Goal: Task Accomplishment & Management: Manage account settings

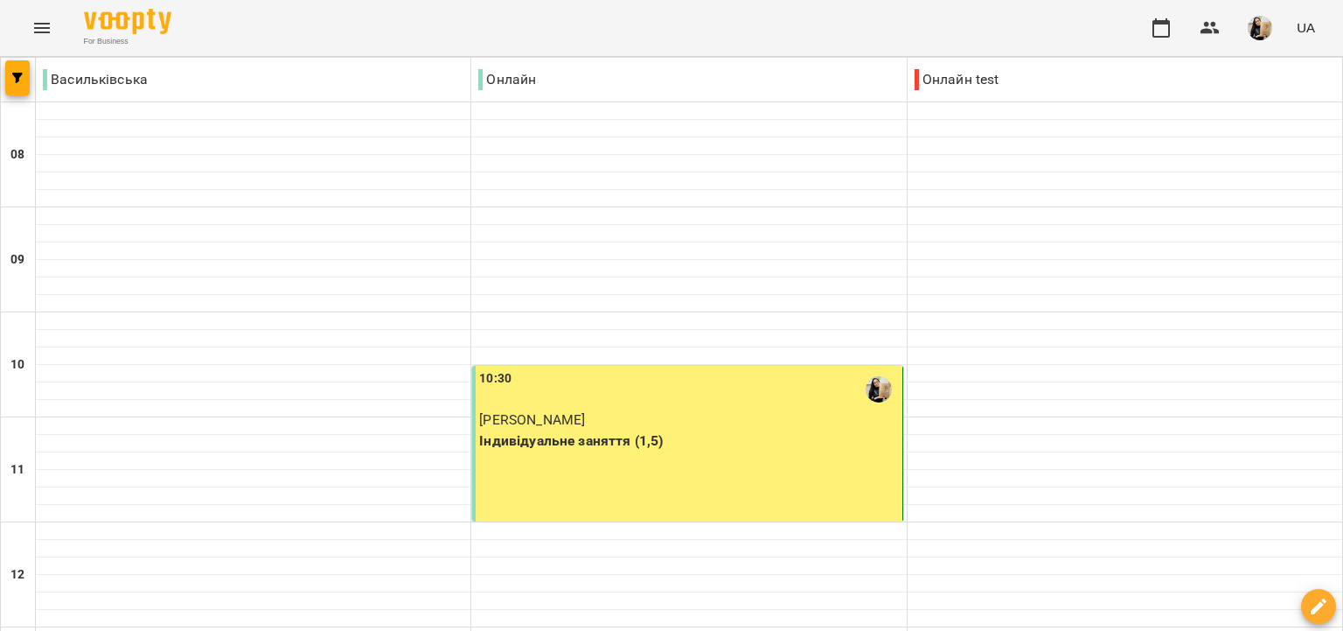
scroll to position [1161, 0]
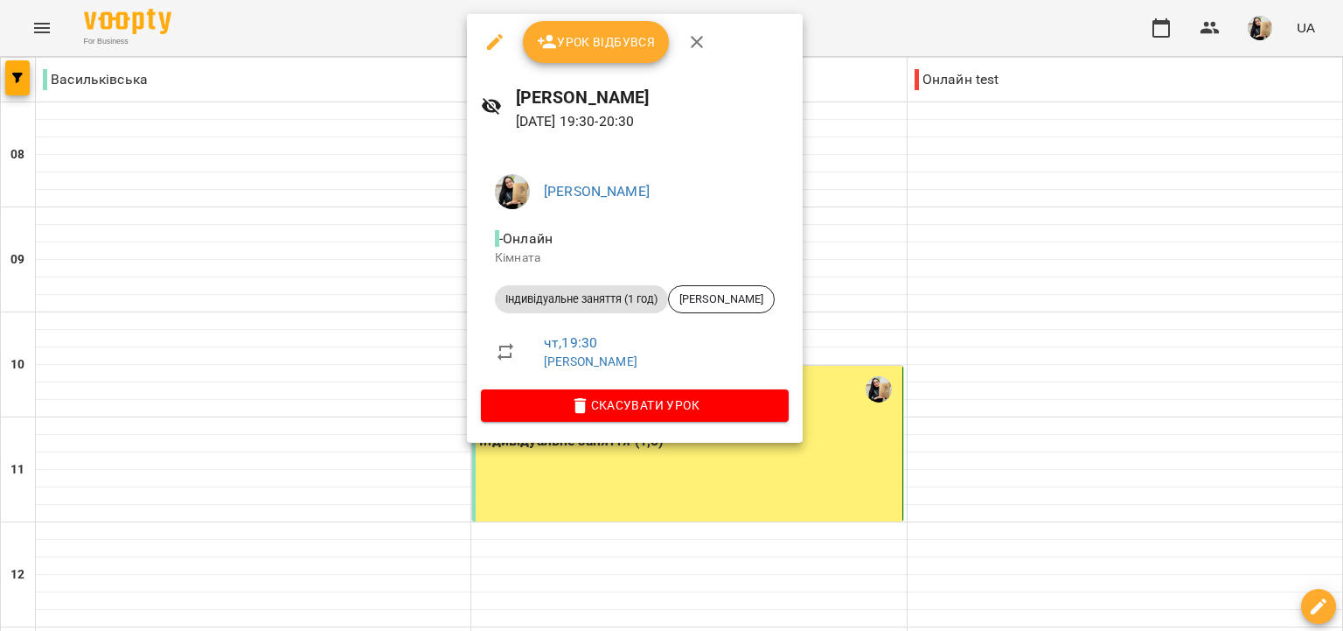
click at [596, 47] on span "Урок відбувся" at bounding box center [596, 41] width 119 height 21
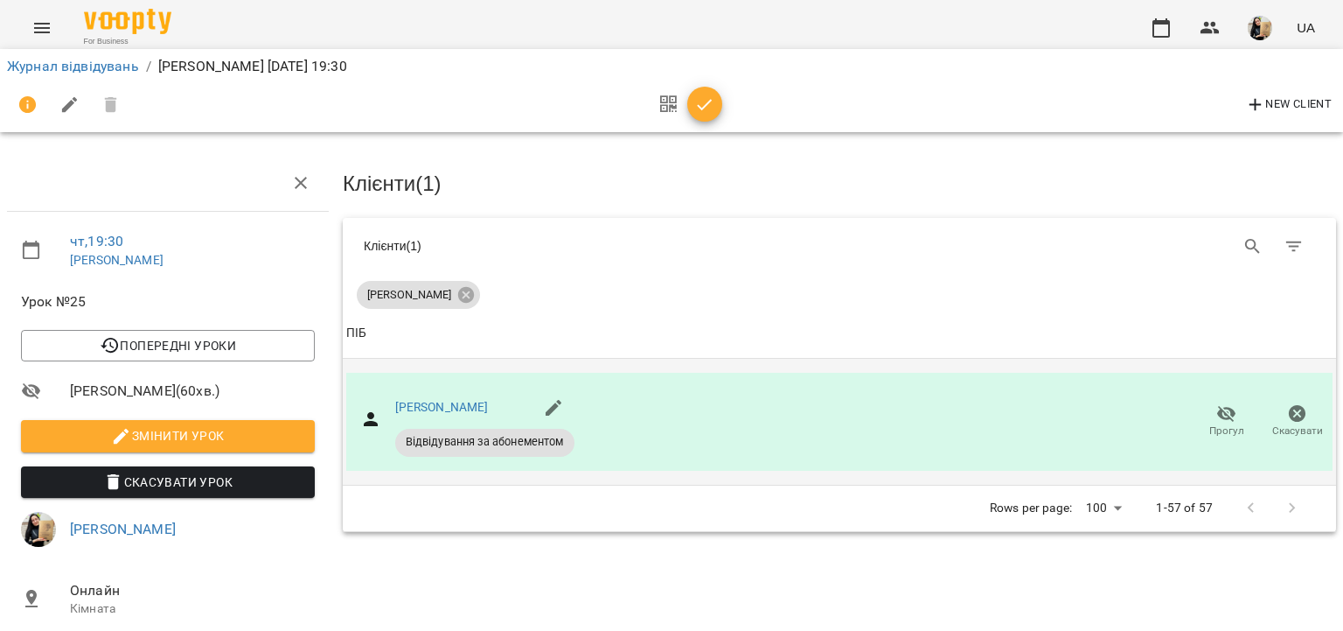
click at [1216, 418] on icon "button" at bounding box center [1226, 413] width 21 height 21
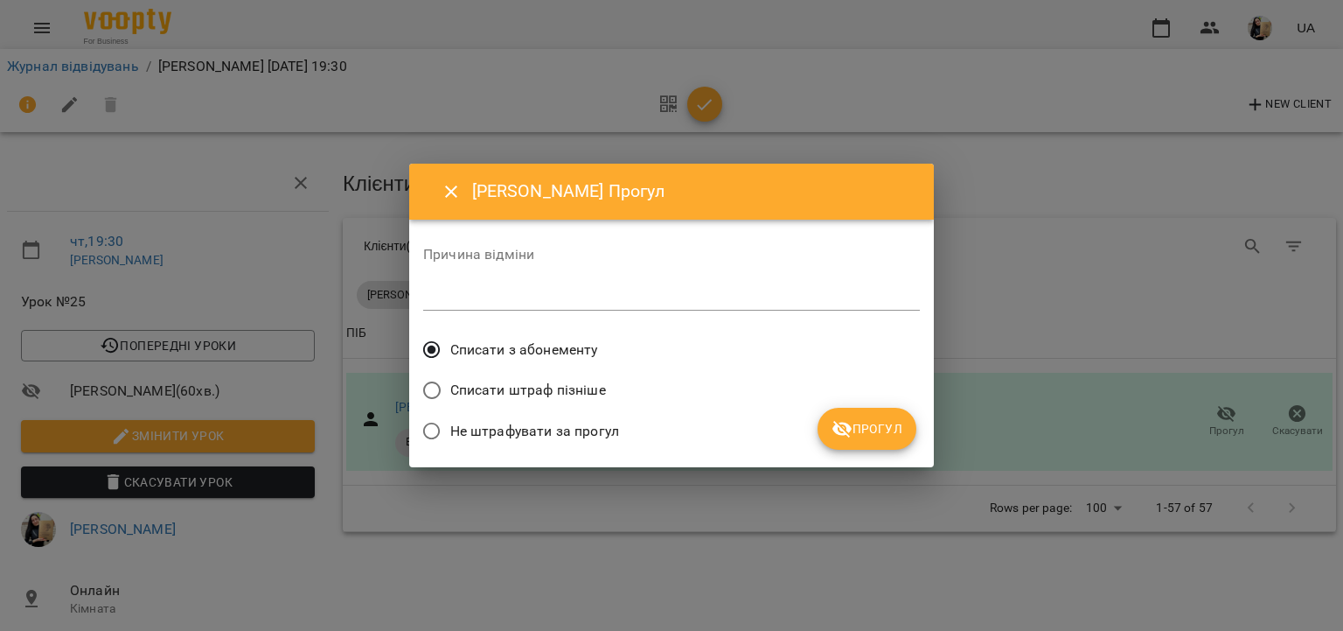
click at [853, 436] on icon "submit" at bounding box center [842, 428] width 21 height 21
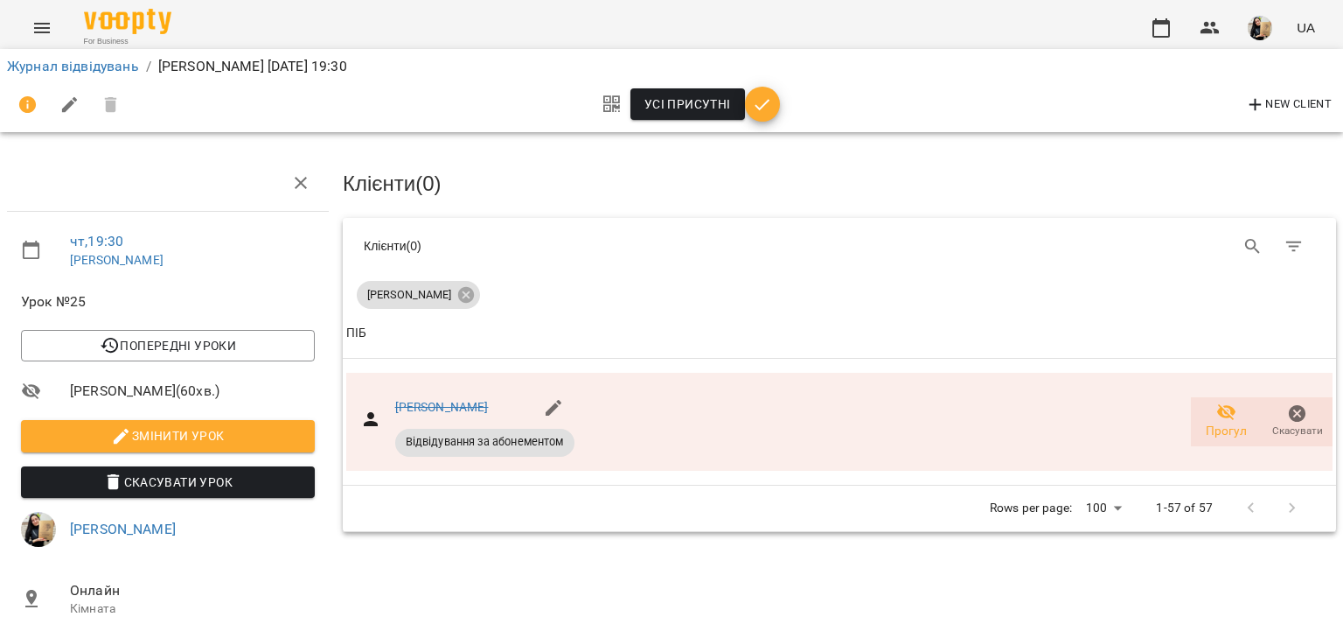
click at [761, 105] on icon "button" at bounding box center [762, 104] width 15 height 11
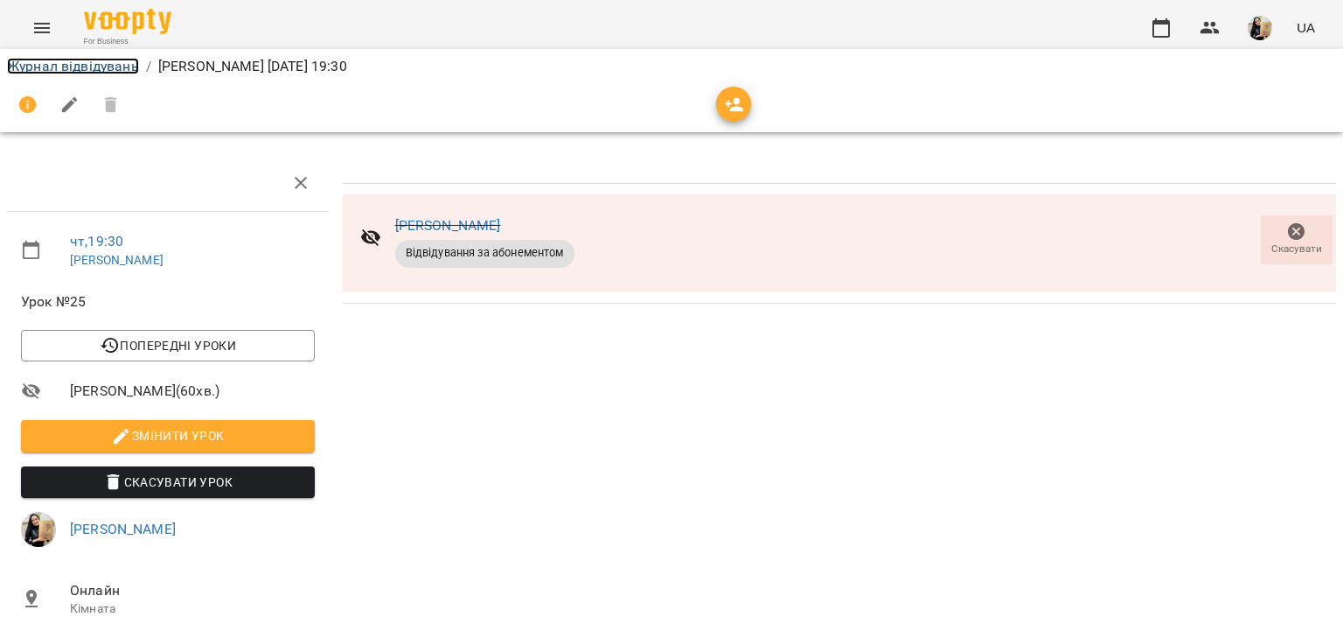
click at [93, 66] on link "Журнал відвідувань" at bounding box center [73, 66] width 132 height 17
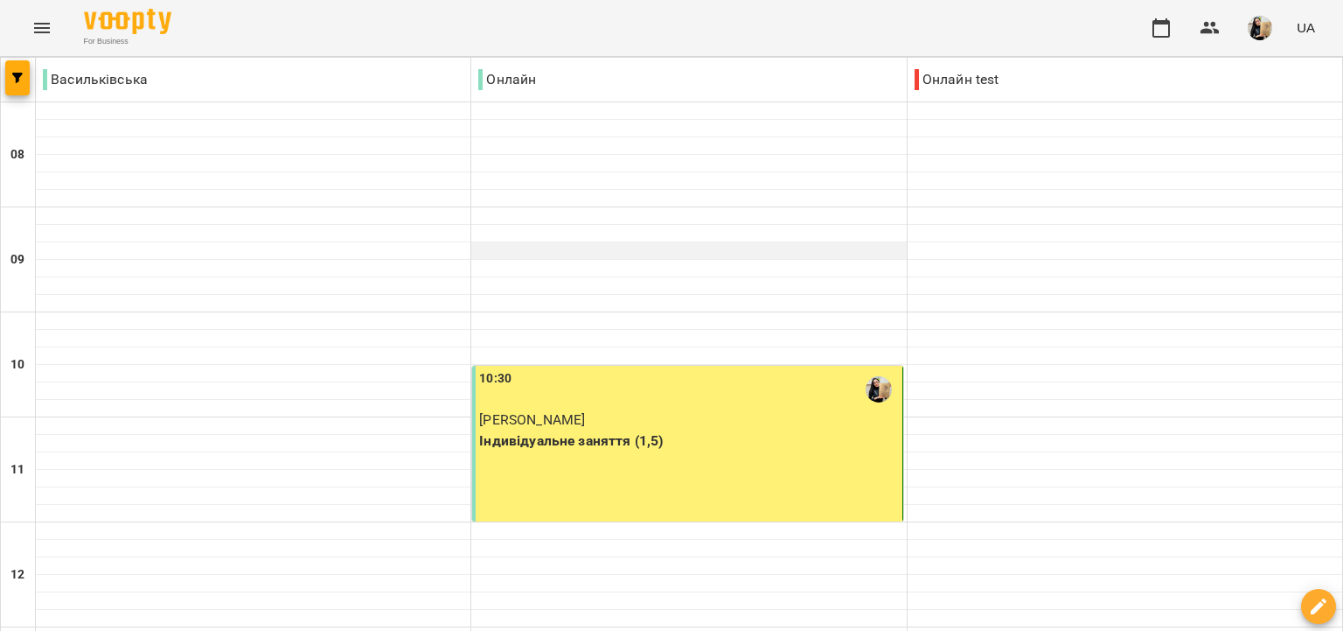
scroll to position [1161, 0]
click at [1270, 36] on img "button" at bounding box center [1260, 28] width 24 height 24
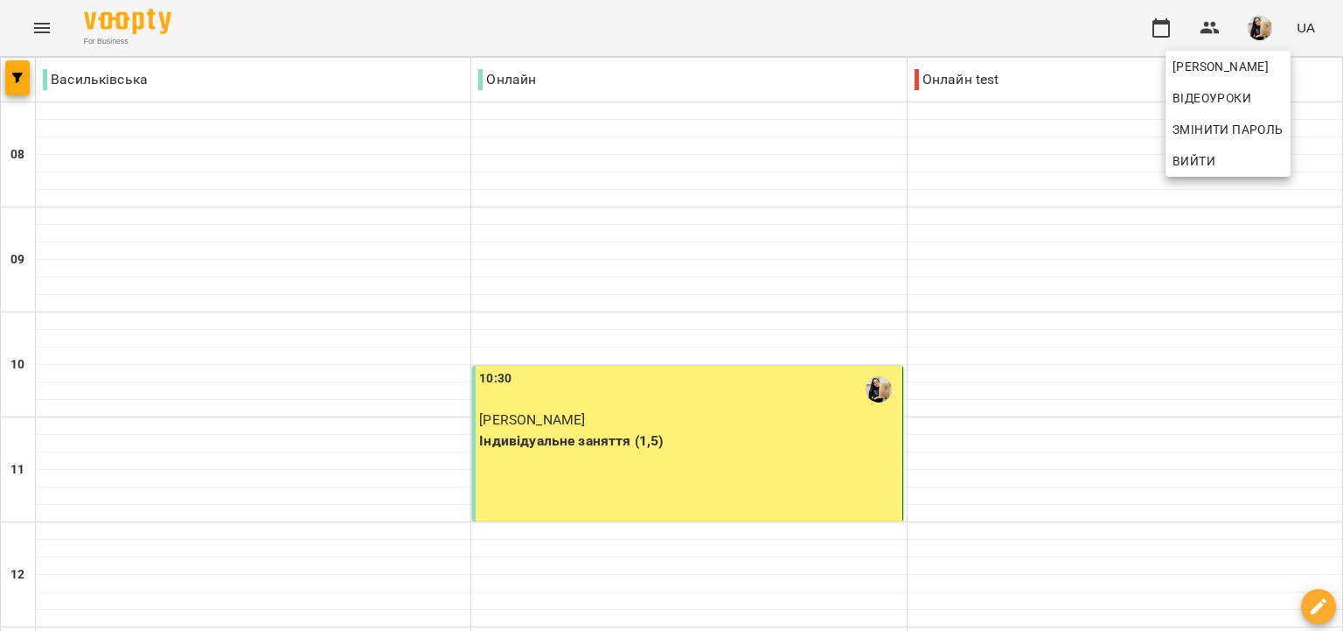
click at [1195, 161] on span "Вийти" at bounding box center [1194, 160] width 43 height 21
